Goal: Task Accomplishment & Management: Use online tool/utility

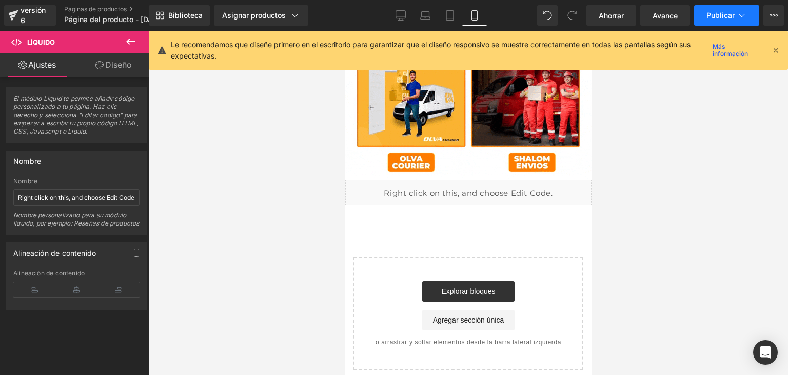
click at [720, 19] on font "Publicar" at bounding box center [721, 15] width 28 height 9
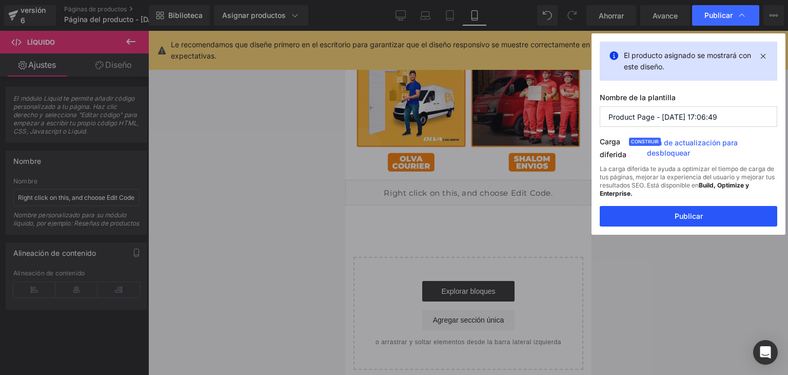
click at [684, 217] on font "Publicar" at bounding box center [689, 215] width 28 height 9
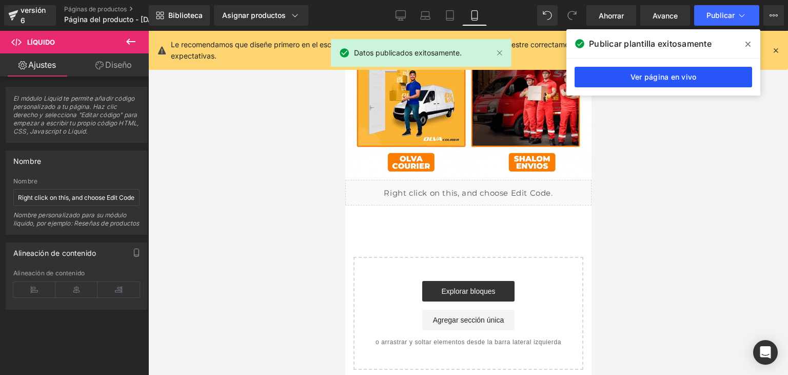
click at [674, 78] on font "Ver página en vivo" at bounding box center [664, 76] width 66 height 9
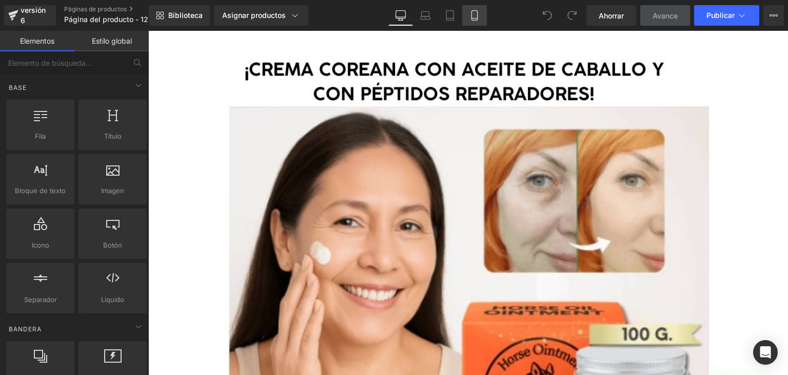
click at [478, 10] on icon at bounding box center [474, 15] width 10 height 10
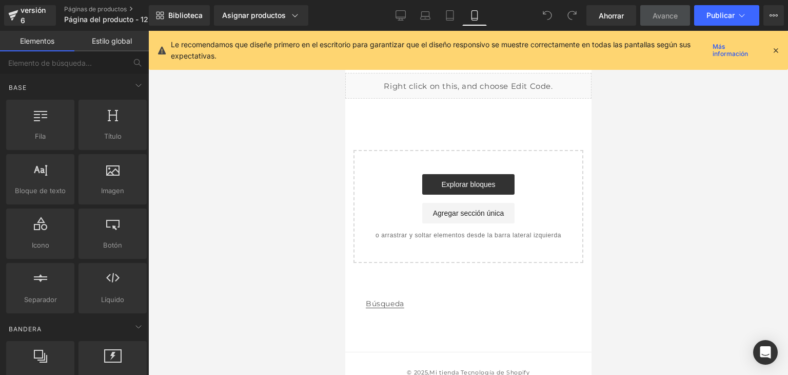
scroll to position [3070, 0]
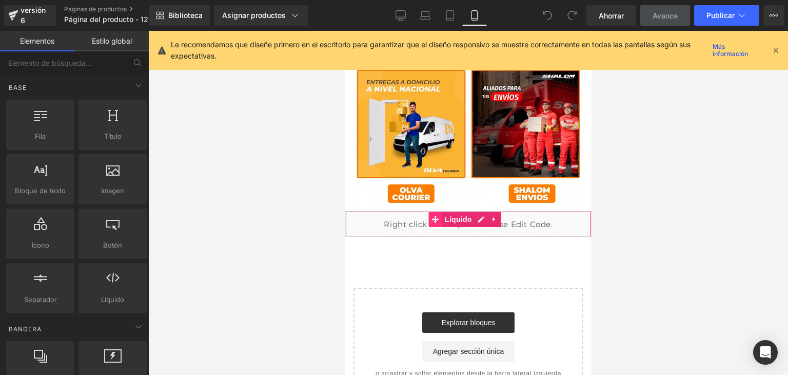
click at [441, 211] on span at bounding box center [434, 218] width 13 height 15
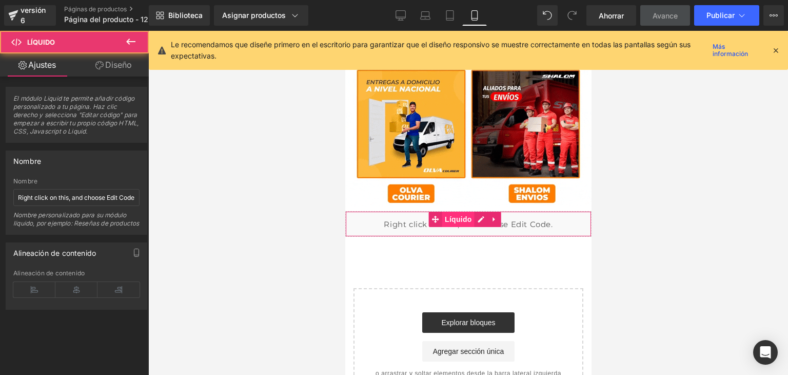
click at [461, 215] on font "Líquido" at bounding box center [457, 219] width 27 height 8
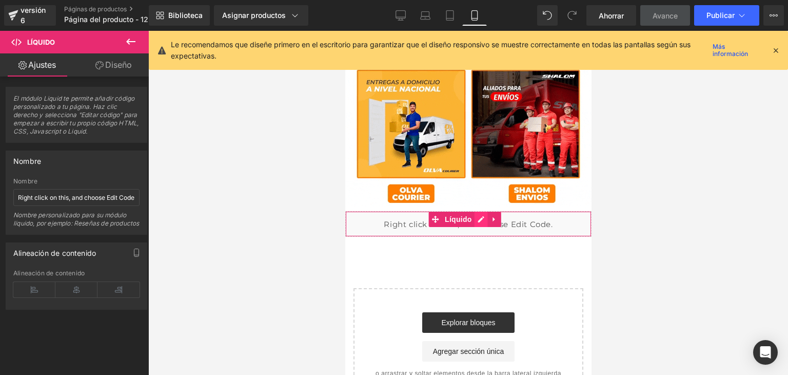
click at [477, 211] on div "Líquido" at bounding box center [468, 224] width 246 height 26
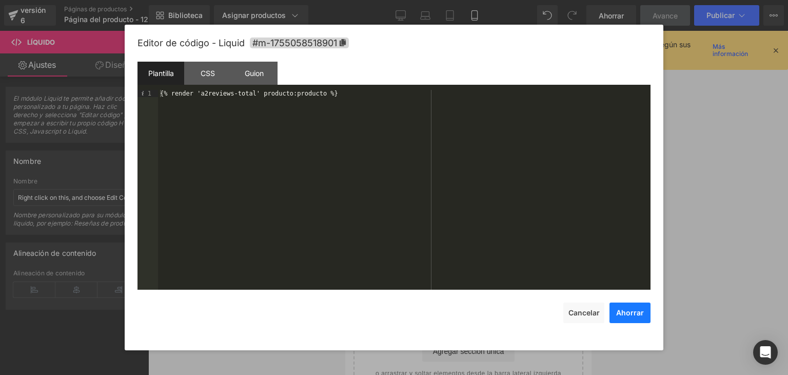
click at [638, 316] on font "Ahorrar" at bounding box center [630, 312] width 28 height 9
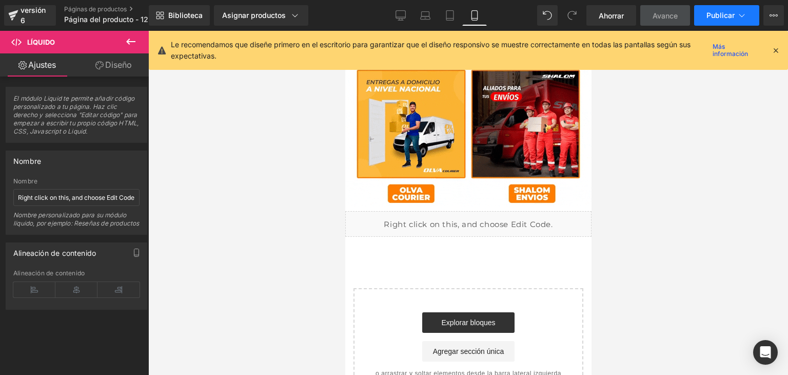
click at [712, 18] on font "Publicar" at bounding box center [721, 15] width 28 height 9
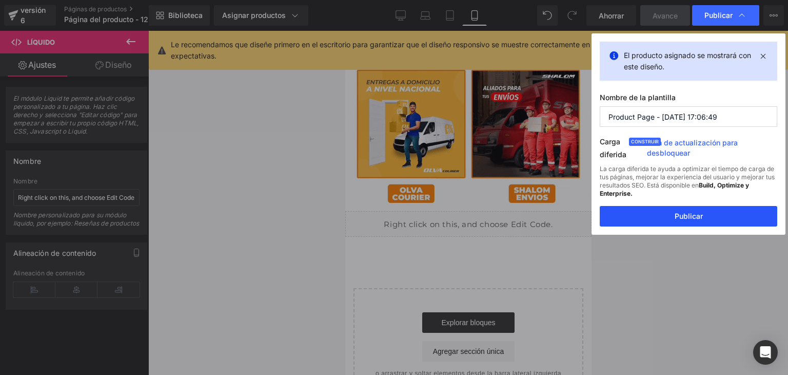
click at [660, 219] on button "Publicar" at bounding box center [689, 216] width 178 height 21
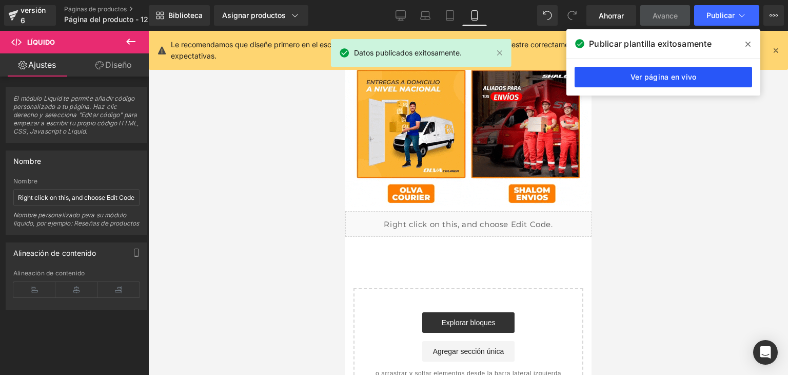
click at [685, 78] on font "Ver página en vivo" at bounding box center [664, 76] width 66 height 9
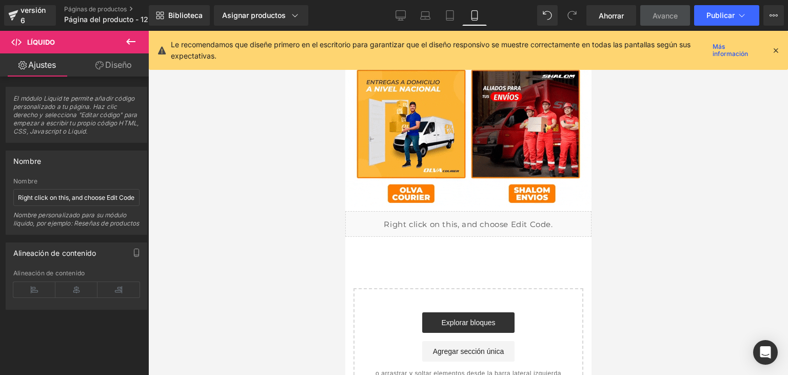
click at [774, 51] on icon at bounding box center [775, 50] width 9 height 9
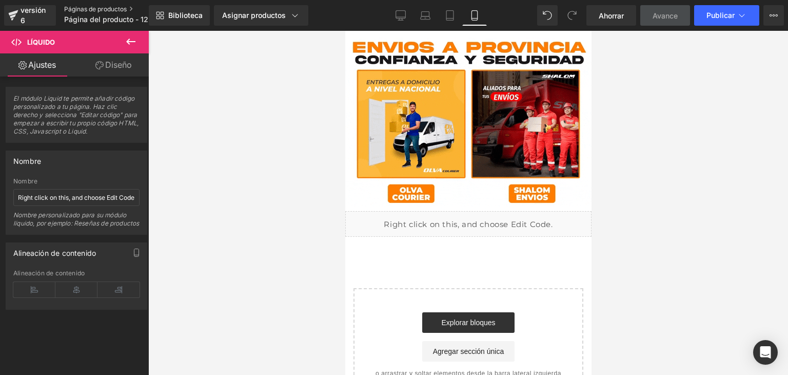
click at [119, 11] on font "Páginas de productos" at bounding box center [95, 9] width 63 height 8
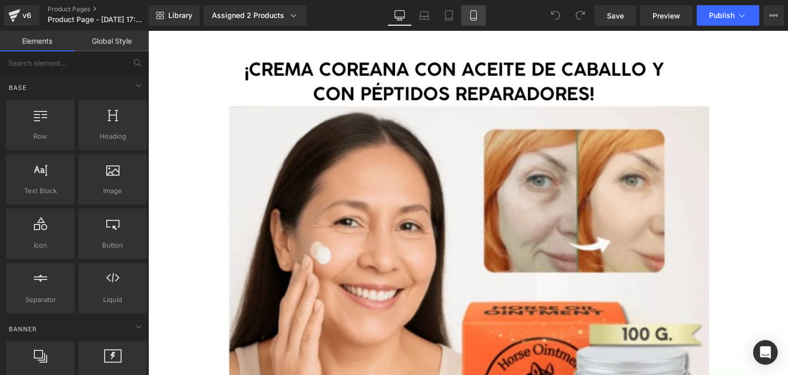
click at [468, 15] on icon at bounding box center [473, 15] width 10 height 10
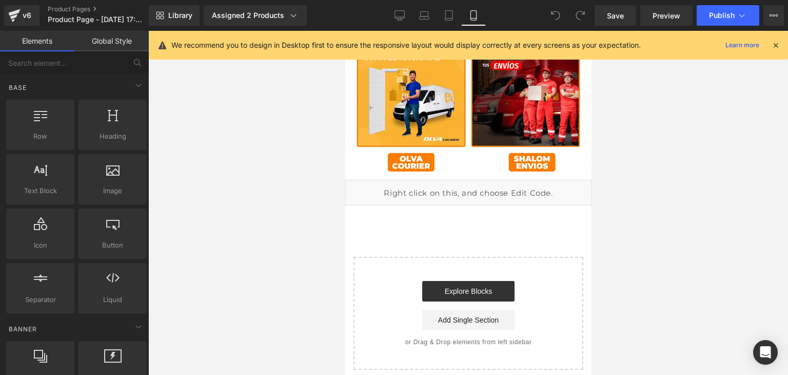
scroll to position [3091, 0]
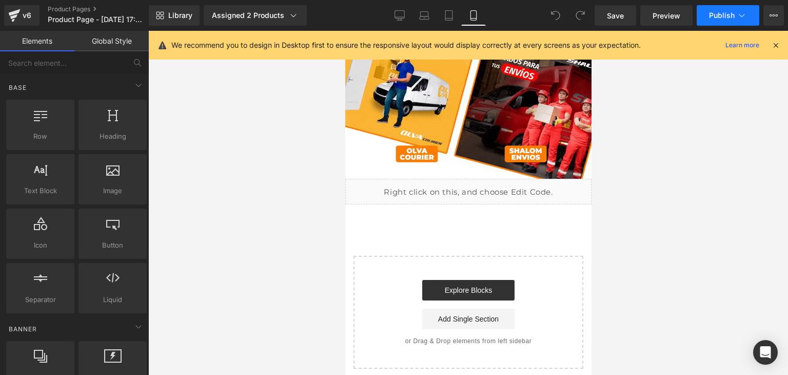
click at [724, 11] on span "Publish" at bounding box center [722, 15] width 26 height 8
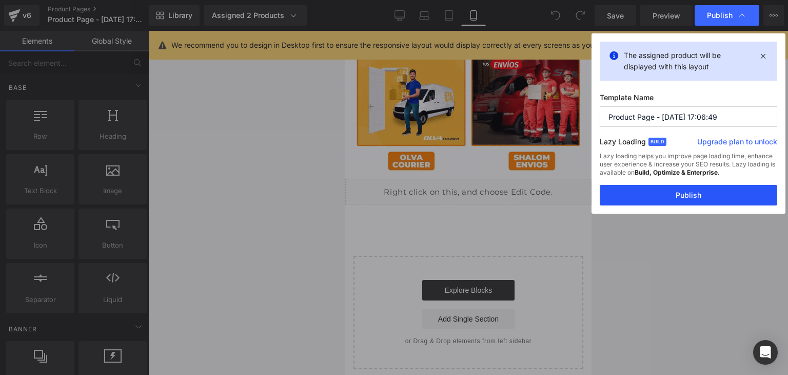
click at [683, 190] on button "Publish" at bounding box center [689, 195] width 178 height 21
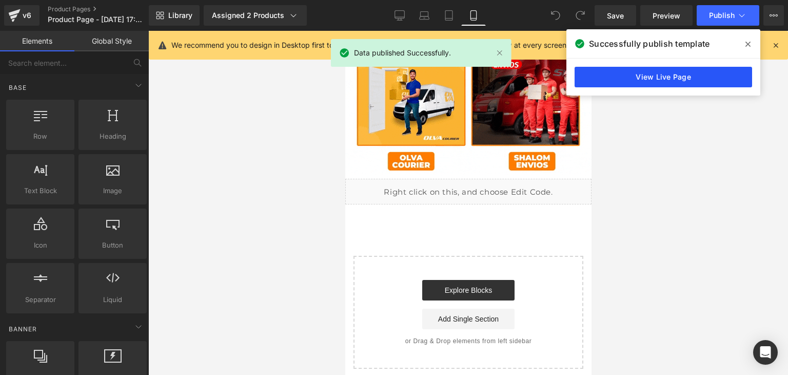
click at [655, 76] on link "View Live Page" at bounding box center [664, 77] width 178 height 21
